Goal: Check status: Check status

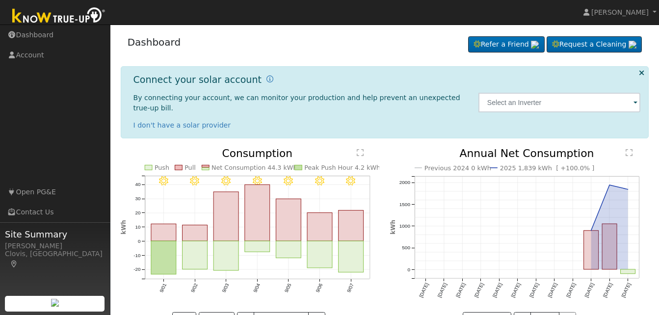
scroll to position [22, 0]
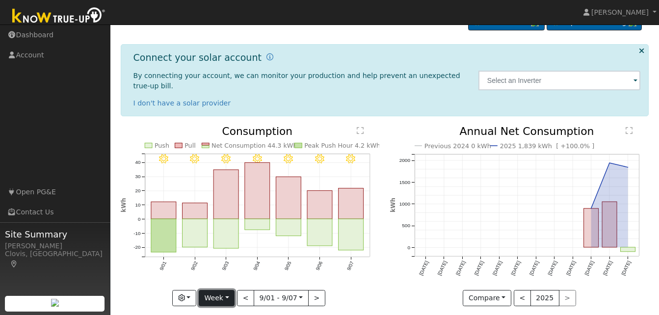
click at [227, 290] on button "Week" at bounding box center [217, 298] width 36 height 17
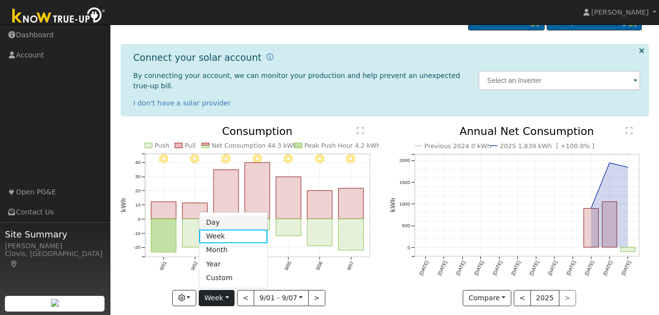
click at [227, 215] on link "Day" at bounding box center [233, 222] width 68 height 14
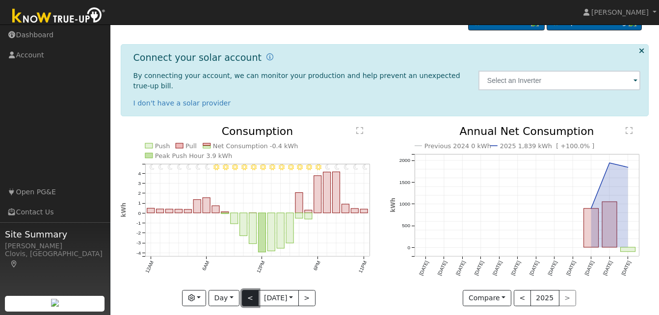
click at [246, 290] on button "<" at bounding box center [250, 298] width 17 height 17
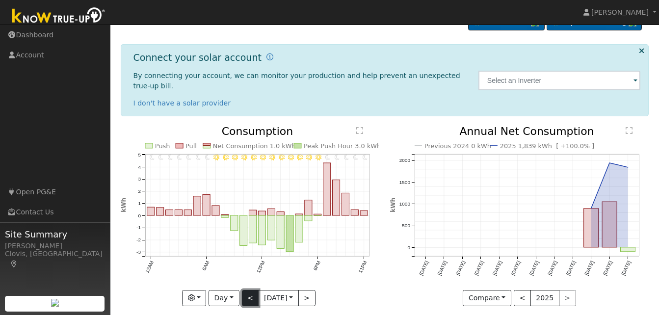
click at [246, 290] on button "<" at bounding box center [250, 298] width 17 height 17
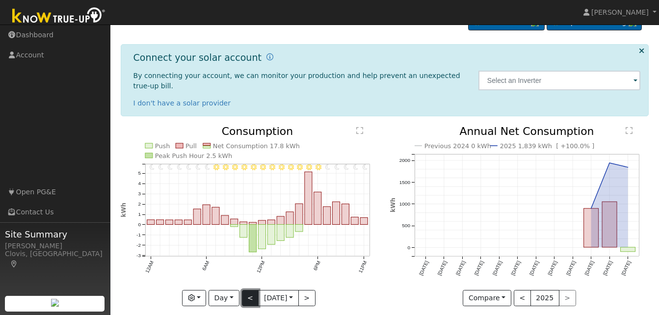
click at [246, 290] on button "<" at bounding box center [250, 298] width 17 height 17
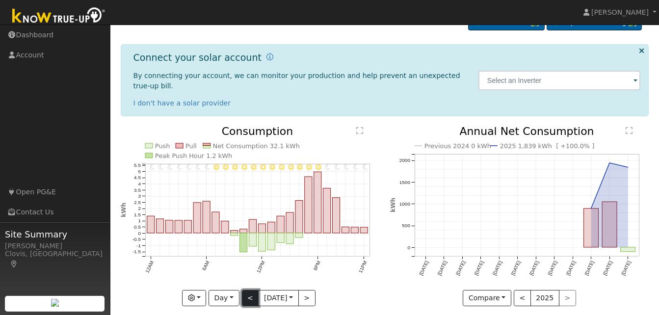
click at [247, 290] on button "<" at bounding box center [250, 298] width 17 height 17
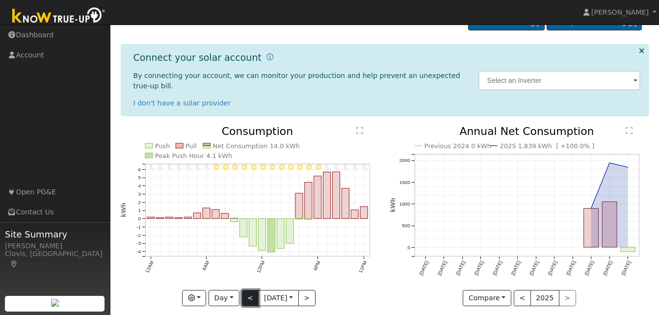
click at [247, 290] on button "<" at bounding box center [250, 298] width 17 height 17
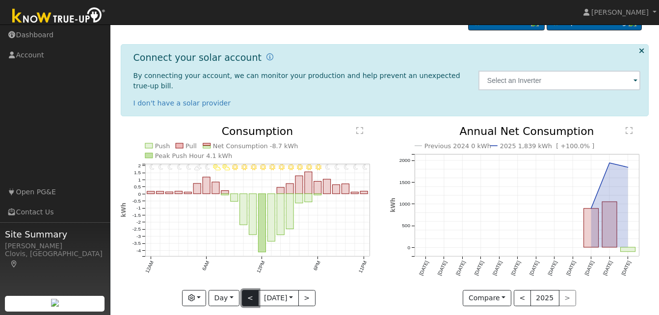
click at [247, 290] on button "<" at bounding box center [250, 298] width 17 height 17
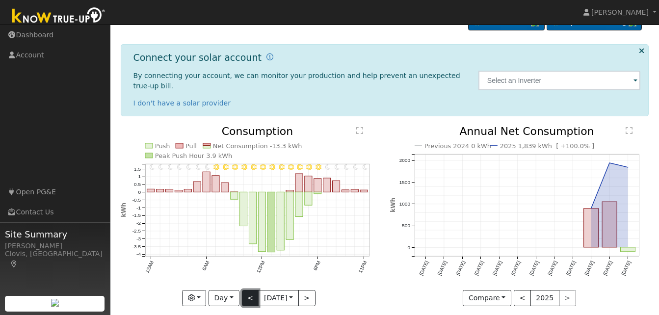
click at [247, 290] on button "<" at bounding box center [250, 298] width 17 height 17
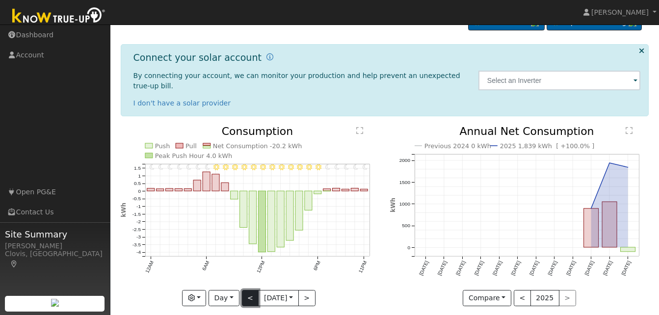
click at [247, 290] on button "<" at bounding box center [250, 298] width 17 height 17
type input "[DATE]"
